Goal: Task Accomplishment & Management: Manage account settings

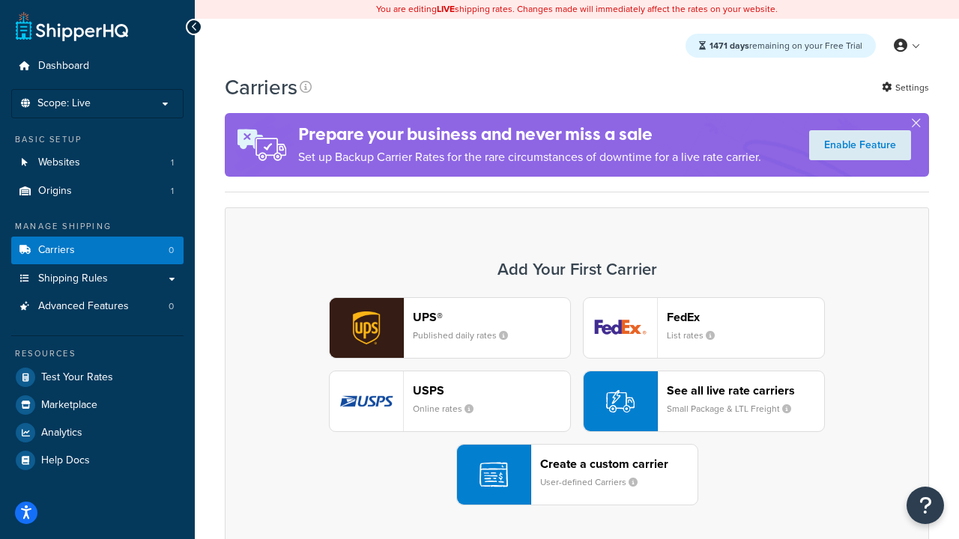
click at [577, 402] on div "UPS® Published daily rates FedEx List rates USPS Online rates See all live rate…" at bounding box center [576, 401] width 673 height 208
click at [745, 317] on header "FedEx" at bounding box center [745, 317] width 157 height 14
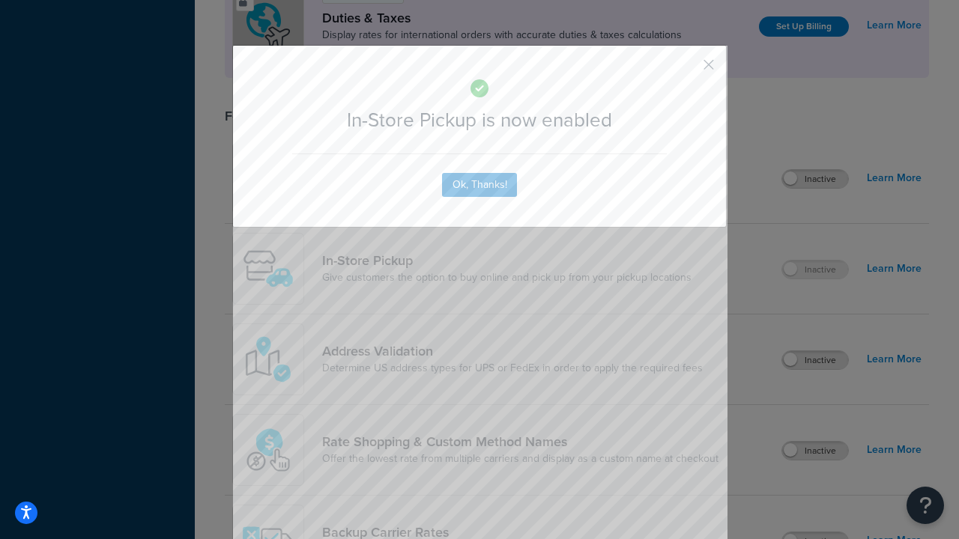
click at [686, 70] on button "button" at bounding box center [687, 70] width 4 height 4
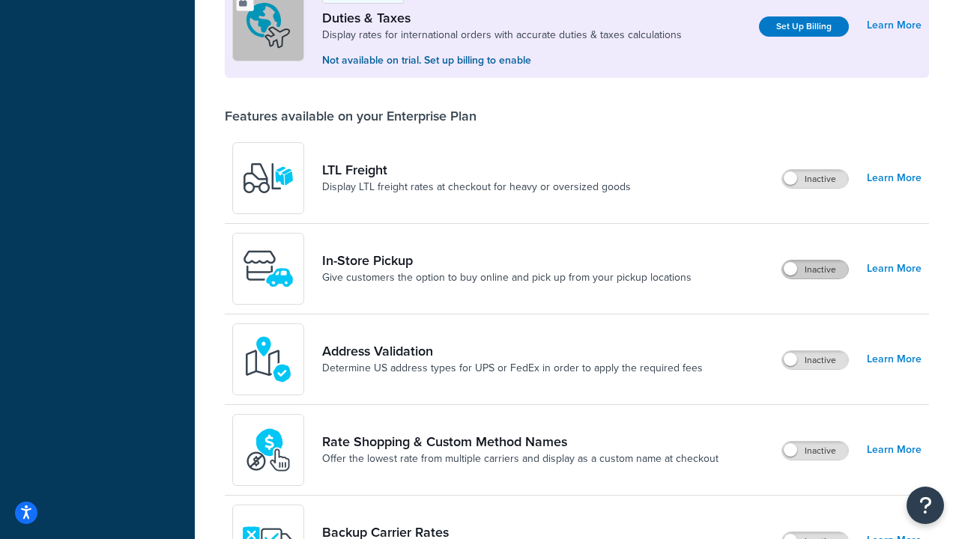
scroll to position [457, 0]
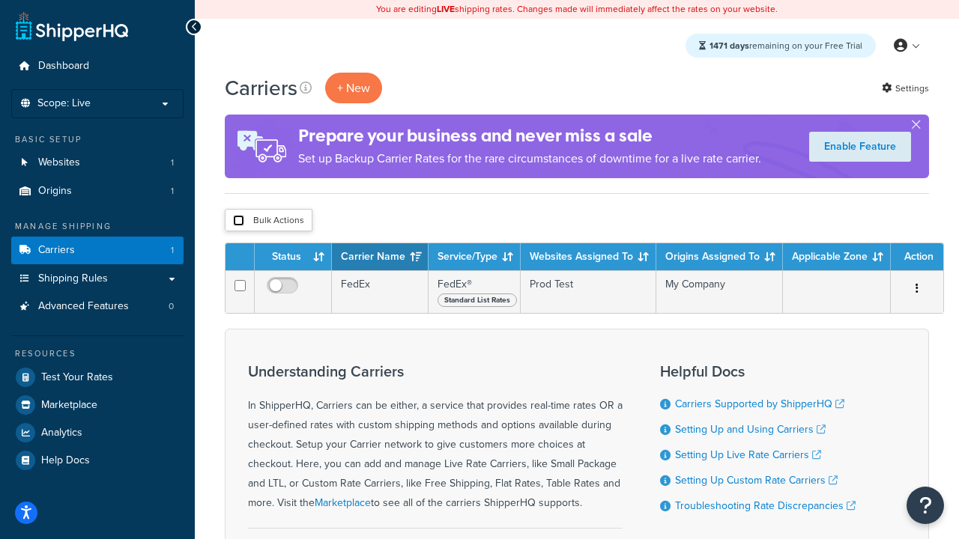
click at [238, 221] on input "checkbox" at bounding box center [238, 220] width 11 height 11
checkbox input "true"
click at [0, 0] on button "Delete" at bounding box center [0, 0] width 0 height 0
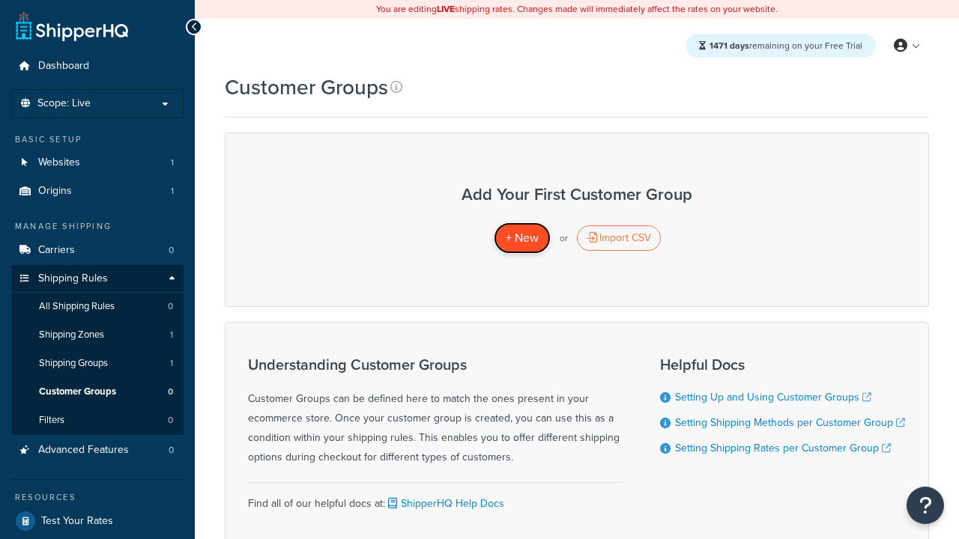
click at [521, 238] on span "+ New" at bounding box center [522, 237] width 33 height 17
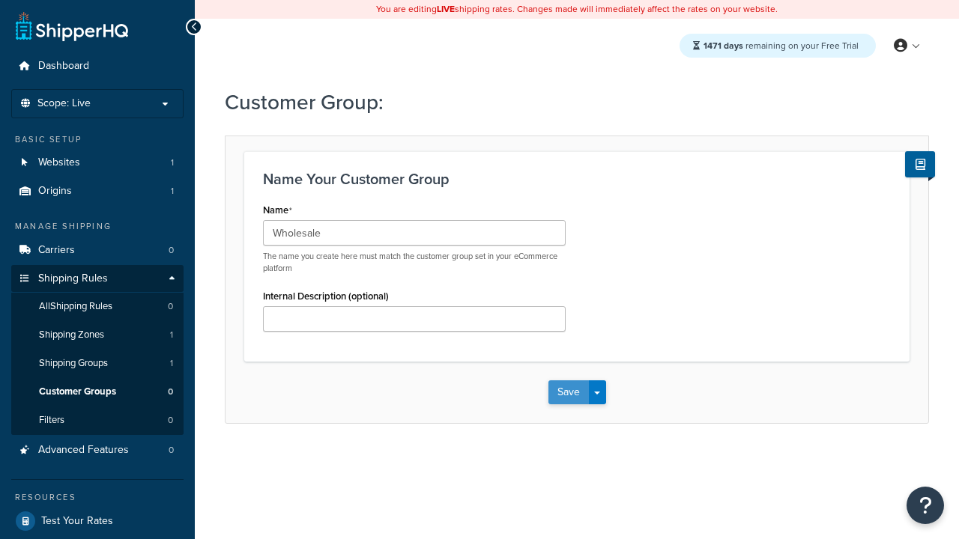
type input "Wholesale"
click at [568, 393] on button "Save" at bounding box center [568, 393] width 40 height 24
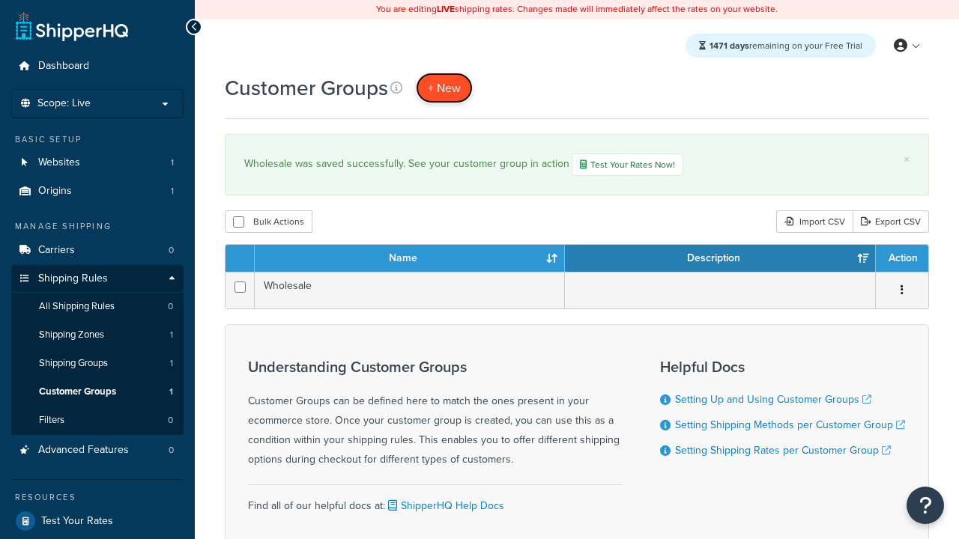
click at [444, 88] on span "+ New" at bounding box center [444, 87] width 33 height 17
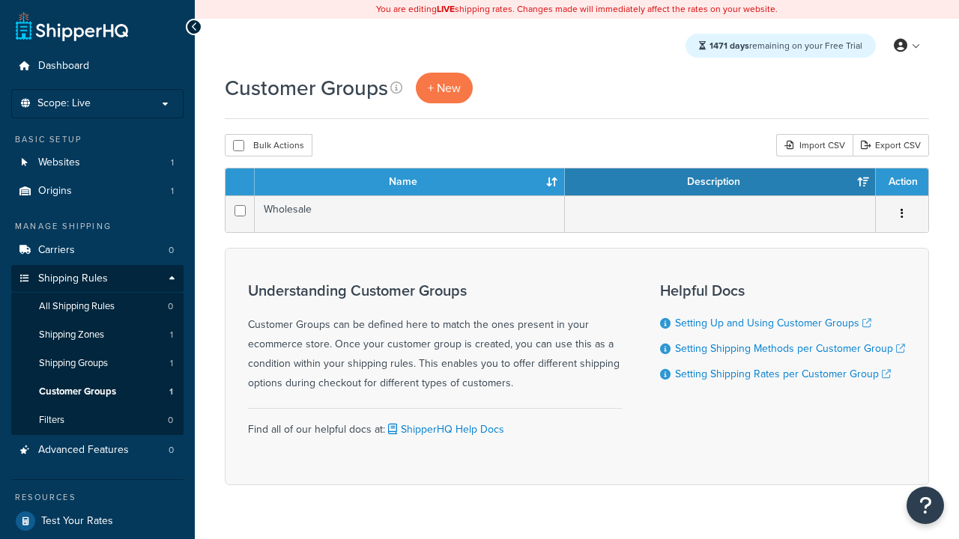
click at [410, 183] on th "Name" at bounding box center [410, 182] width 310 height 27
click at [720, 183] on th "Description" at bounding box center [720, 182] width 311 height 27
click at [901, 183] on th "Action" at bounding box center [902, 182] width 52 height 27
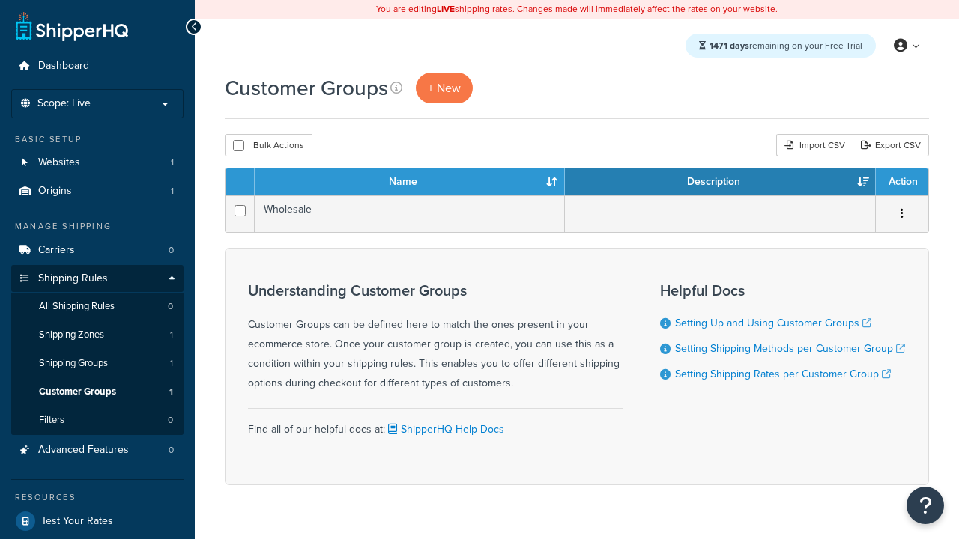
click at [901, 183] on th "Action" at bounding box center [902, 182] width 52 height 27
click at [396, 88] on icon at bounding box center [396, 88] width 12 height 12
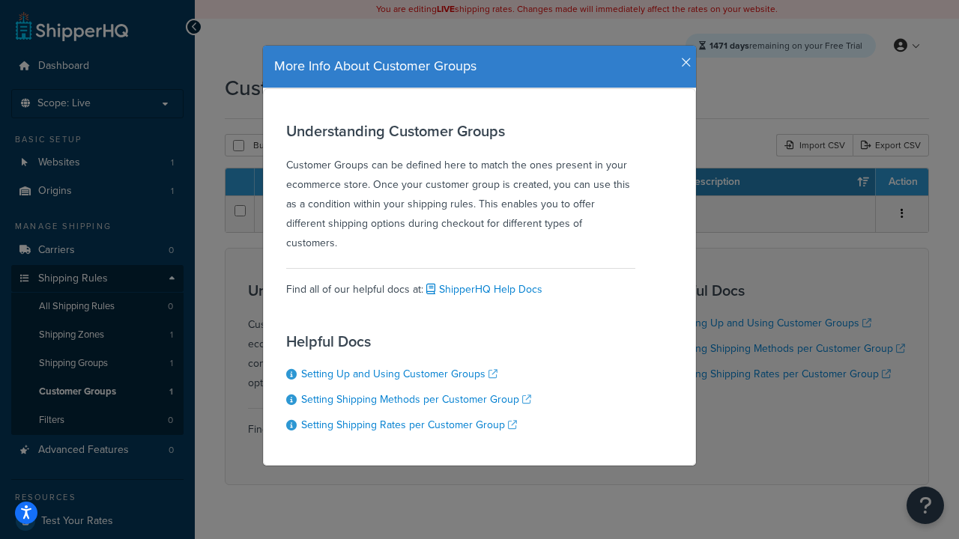
click at [682, 57] on icon "button" at bounding box center [686, 62] width 10 height 13
